Goal: Navigation & Orientation: Find specific page/section

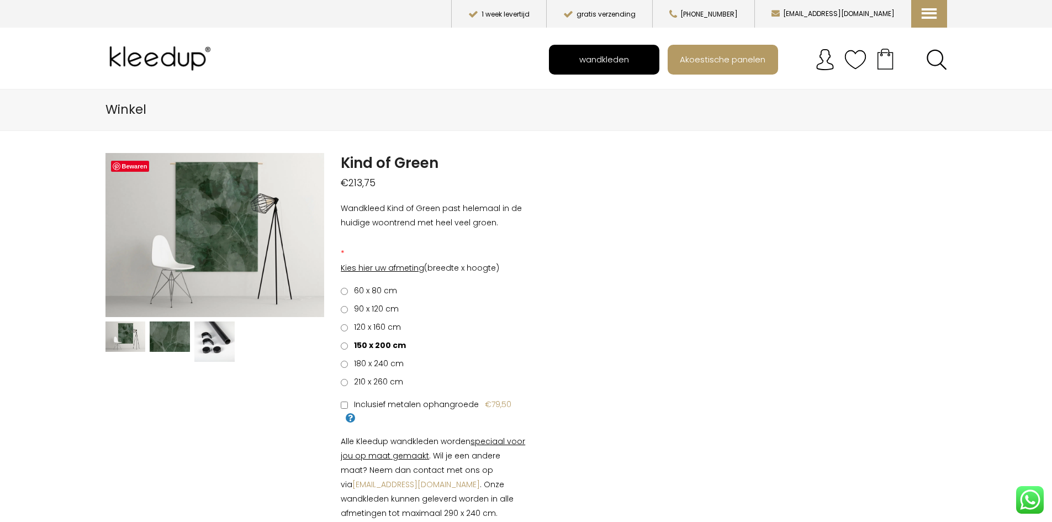
click at [560, 64] on link "wandkleden" at bounding box center [604, 60] width 108 height 28
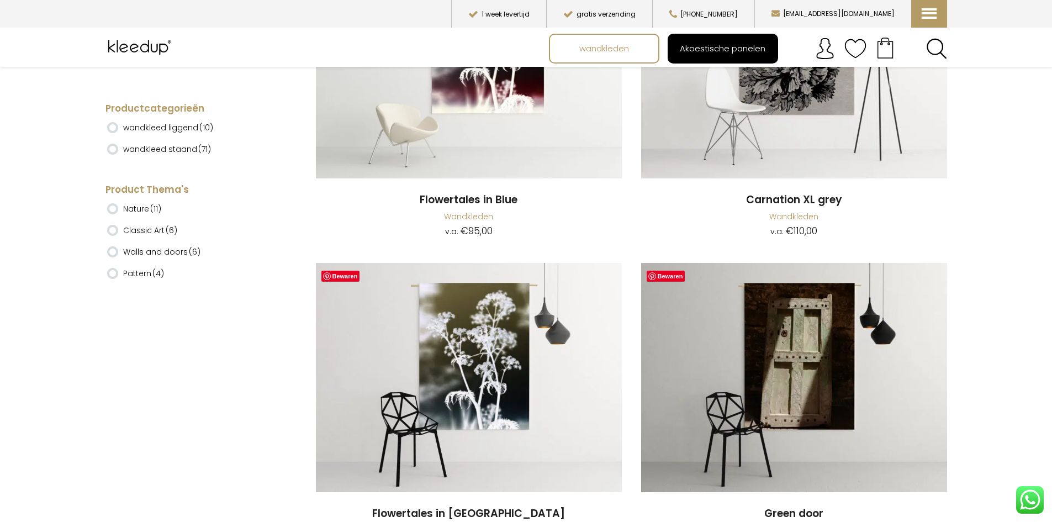
scroll to position [5410, 0]
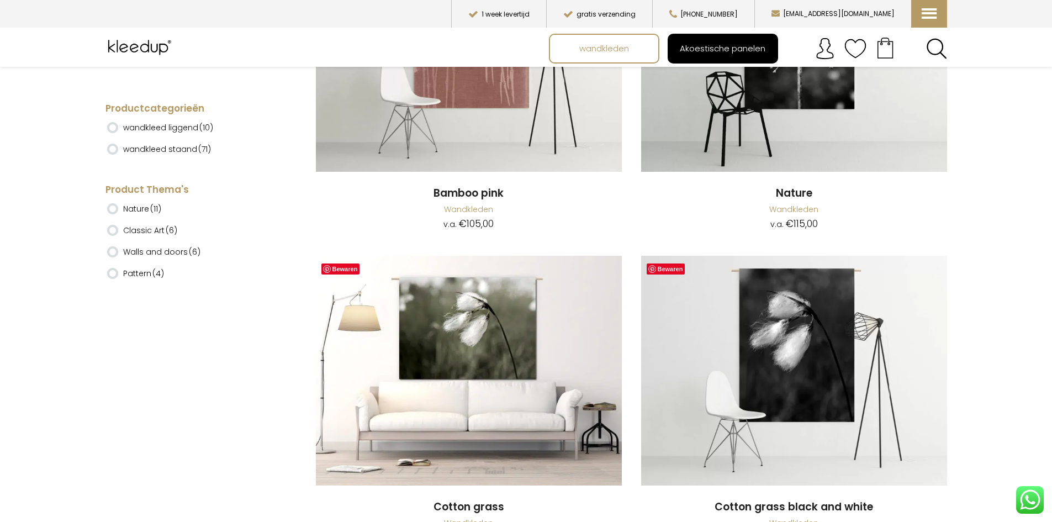
click at [709, 51] on span "Akoestische panelen" at bounding box center [723, 48] width 98 height 21
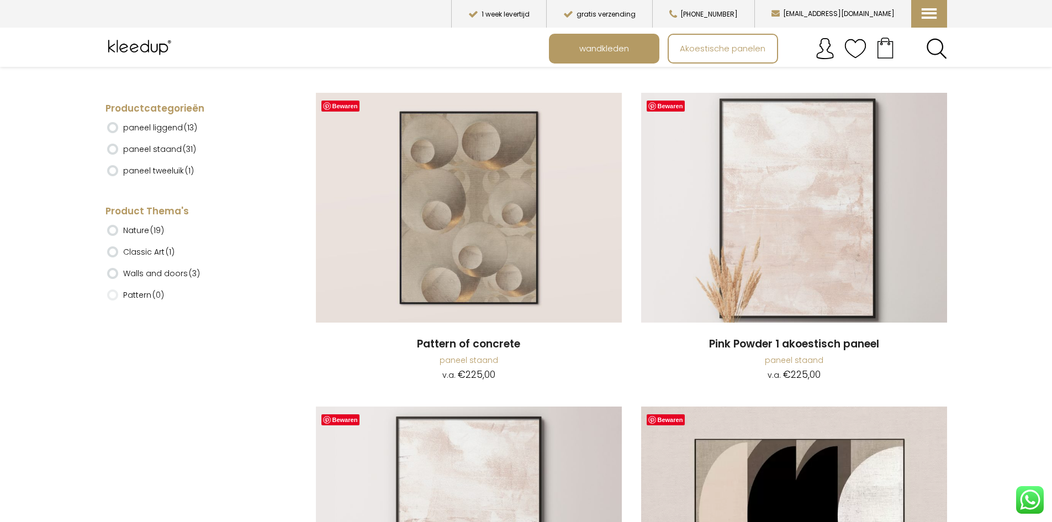
scroll to position [2644, 0]
